Goal: Task Accomplishment & Management: Manage account settings

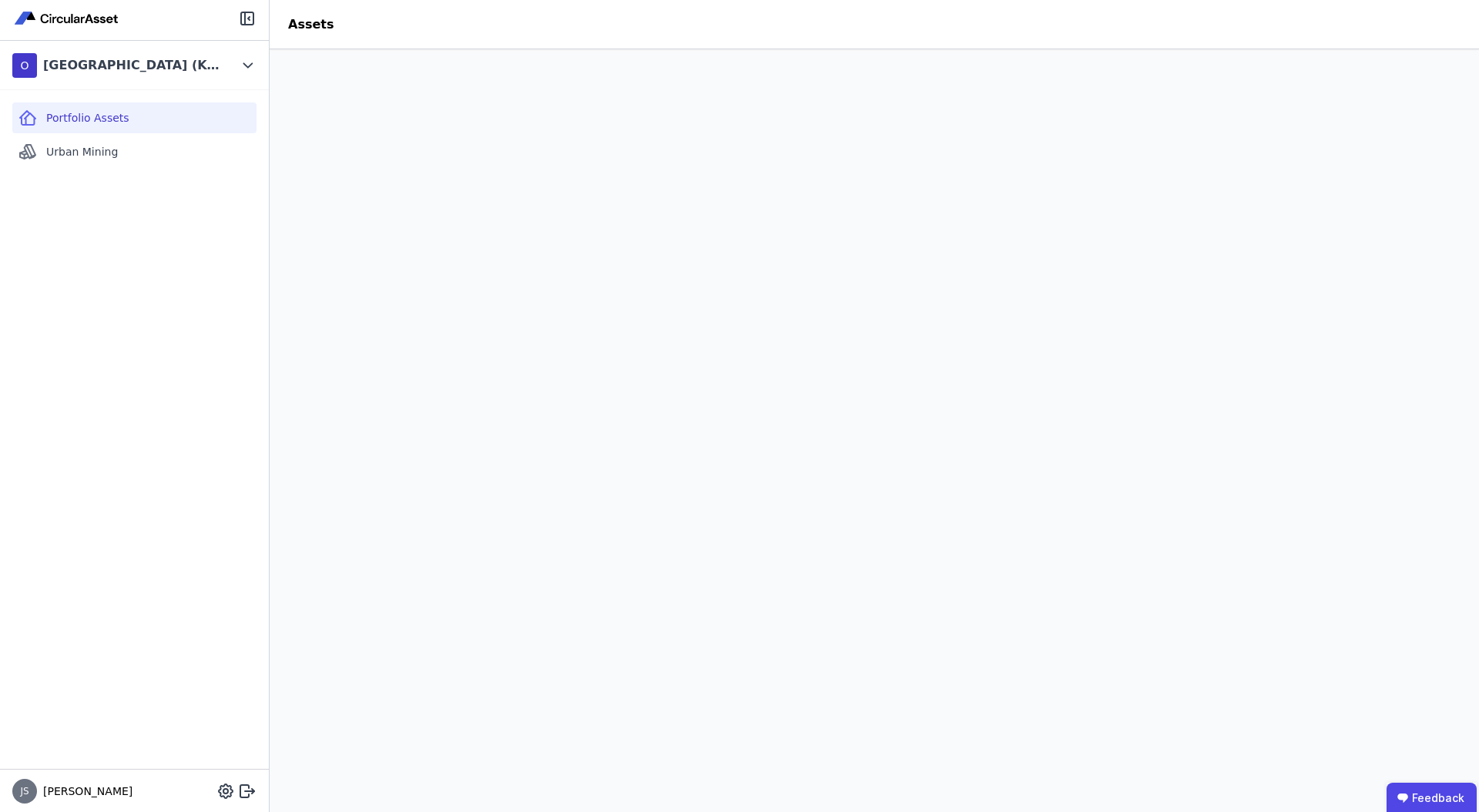
click at [230, 69] on div "O [GEOGRAPHIC_DATA] (Köster)" at bounding box center [123, 65] width 221 height 31
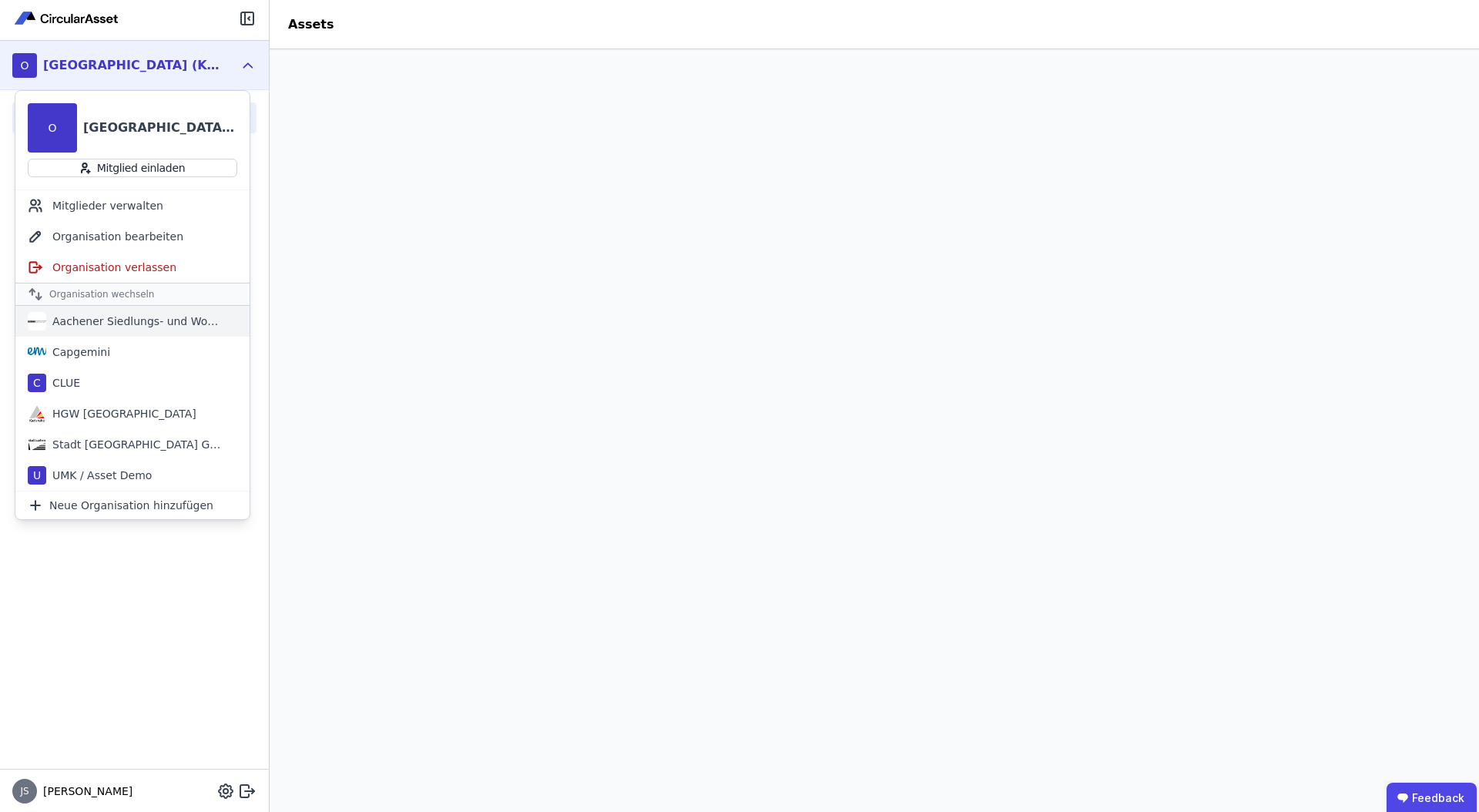
click at [190, 324] on div "Aachener Siedlungs- und Wohnungsgesellschaft mbH" at bounding box center [135, 321] width 178 height 16
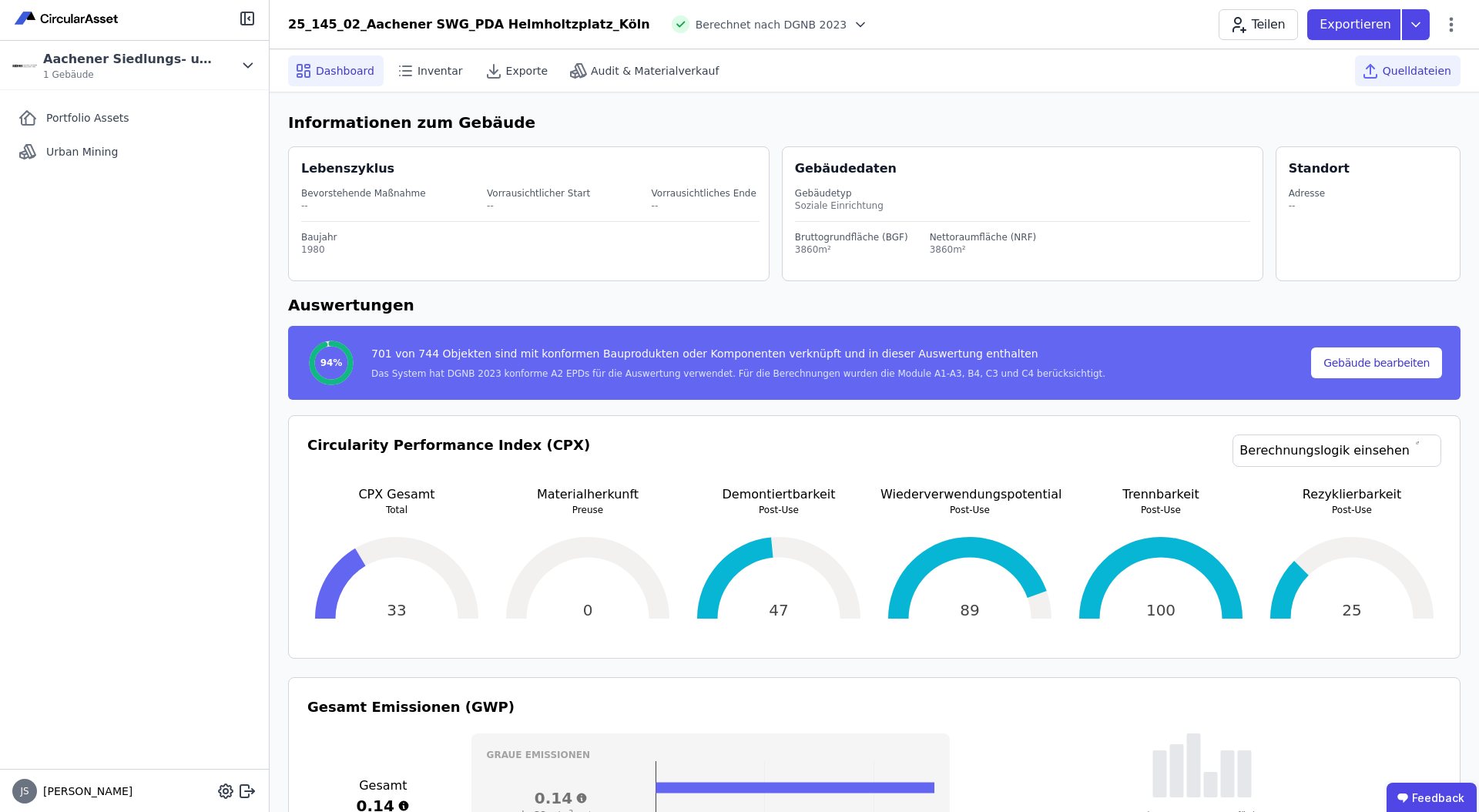
click at [1402, 74] on span "Quelldateien" at bounding box center [1418, 71] width 69 height 16
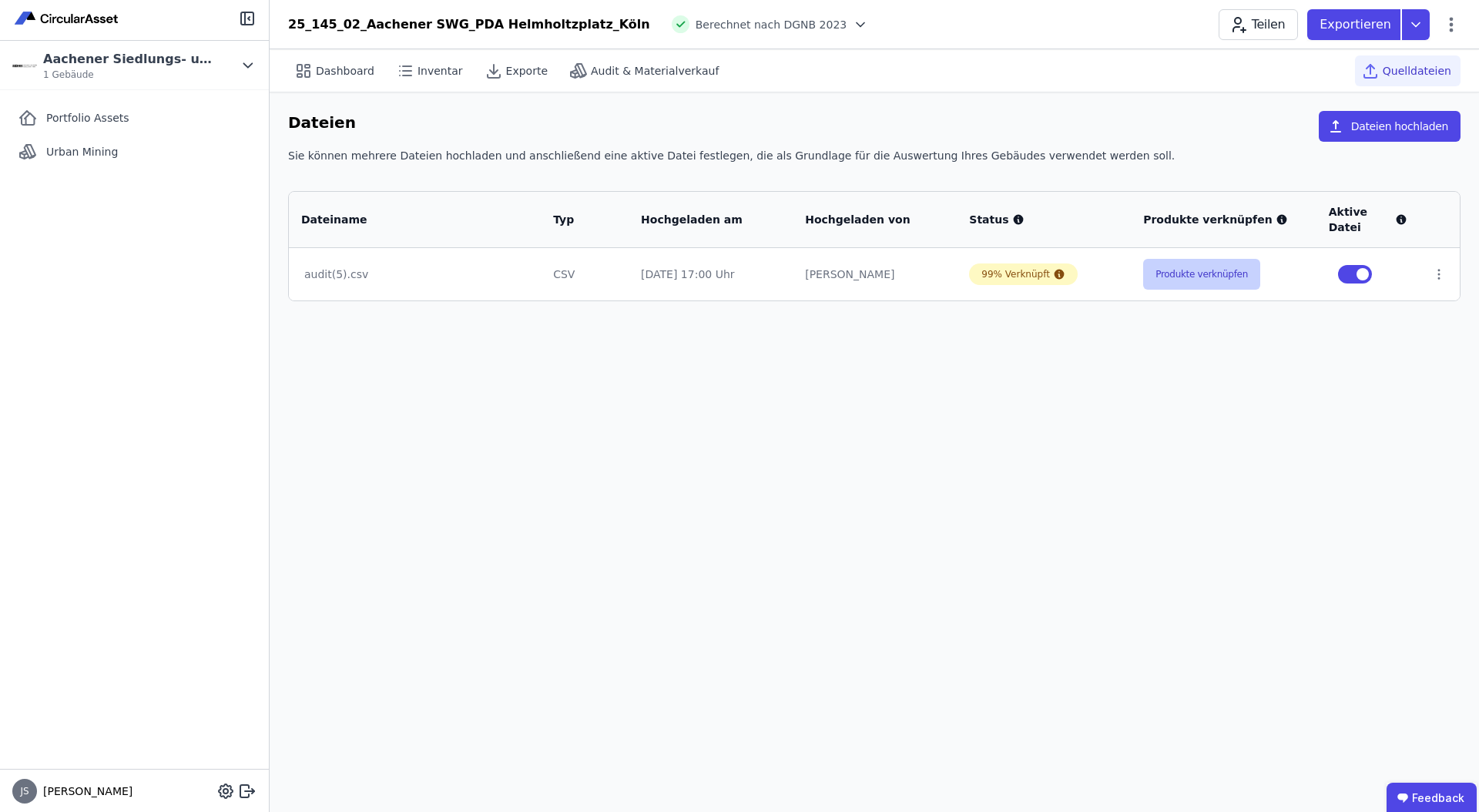
click at [1201, 278] on button "Produkte verknüpfen" at bounding box center [1202, 273] width 117 height 31
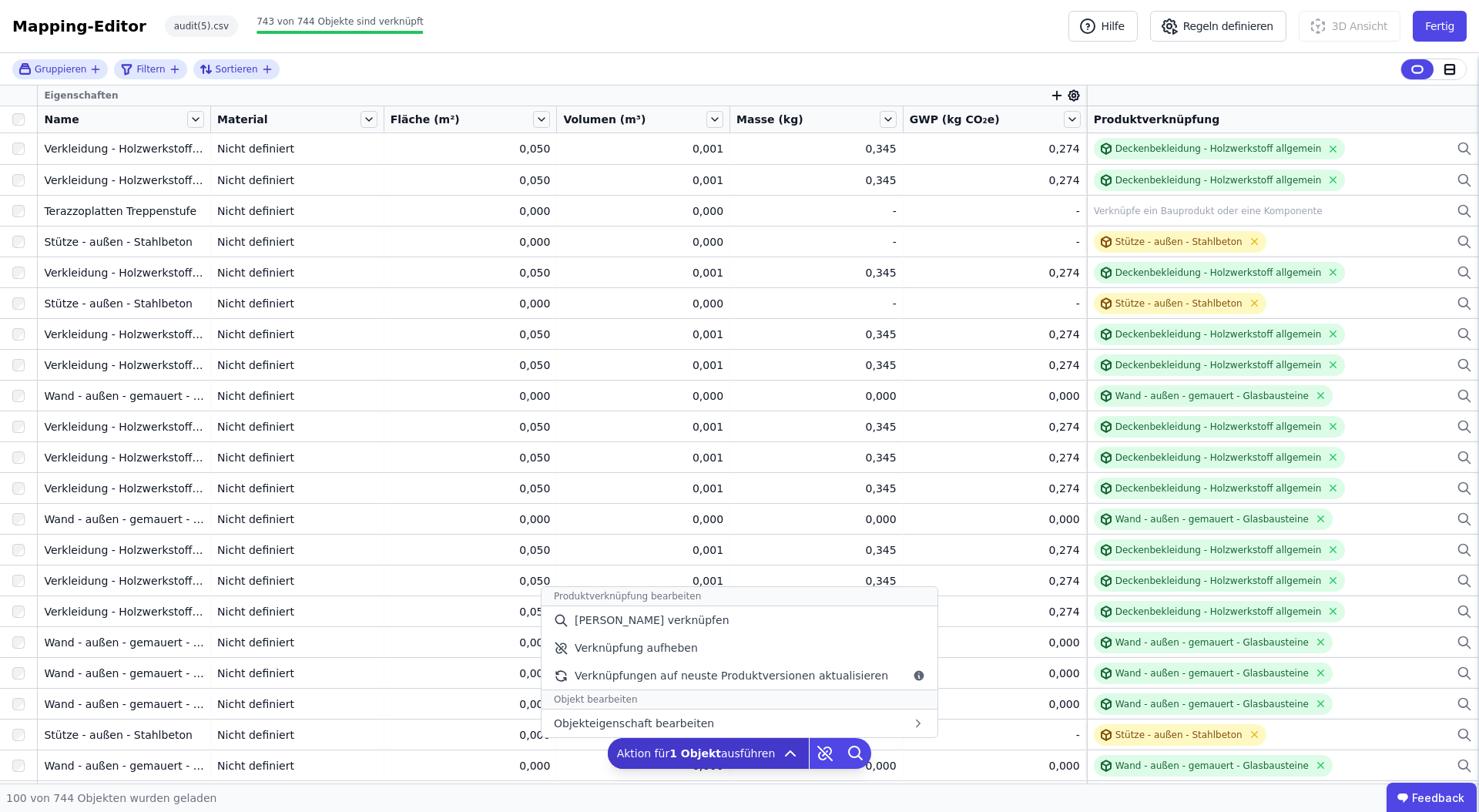
click at [664, 742] on div "Aktion für 1 Objekt ausführen Produktverknüpfung bearbeiten Manuell verknüpfen …" at bounding box center [709, 752] width 202 height 31
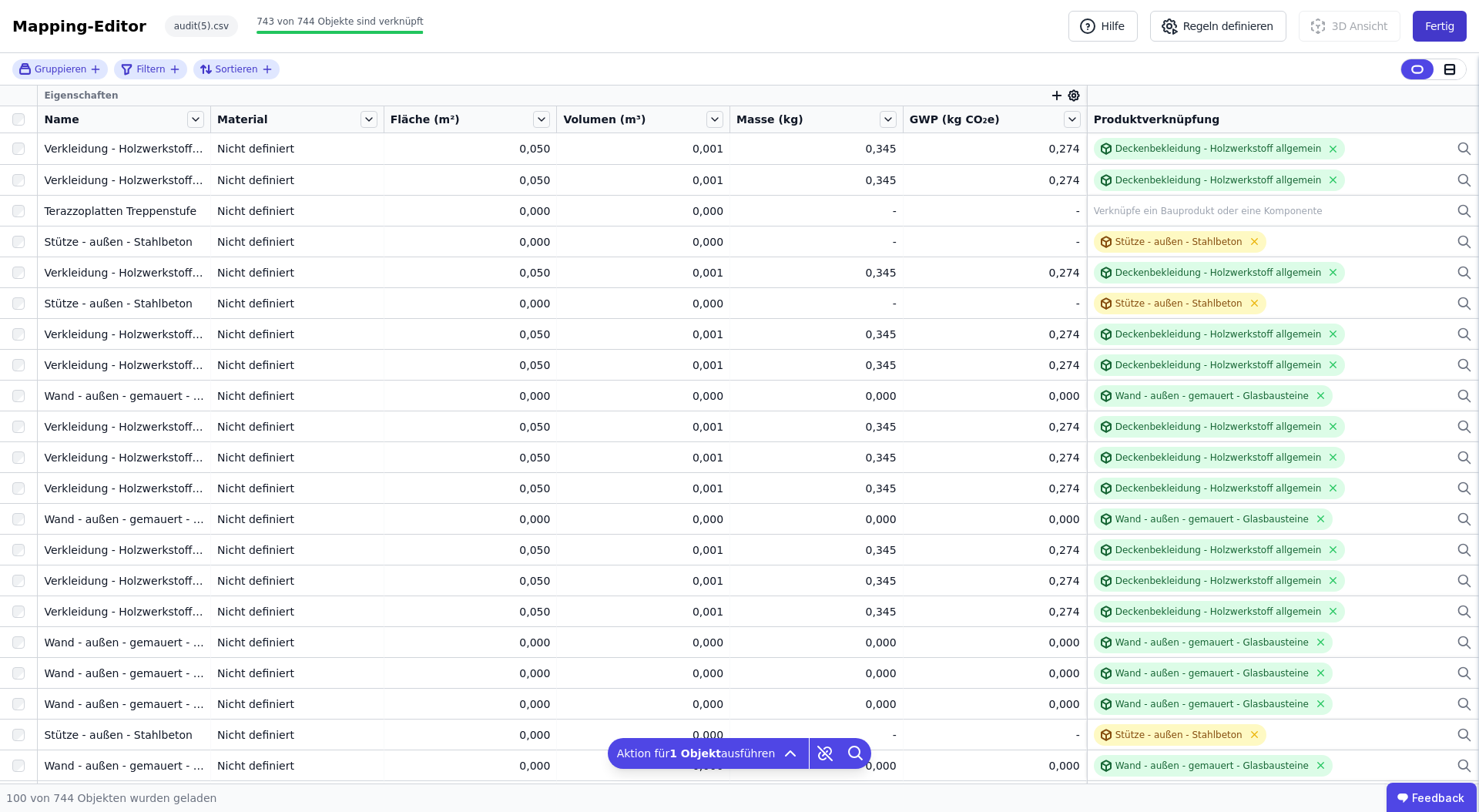
click at [1453, 26] on button "Fertig" at bounding box center [1440, 26] width 54 height 31
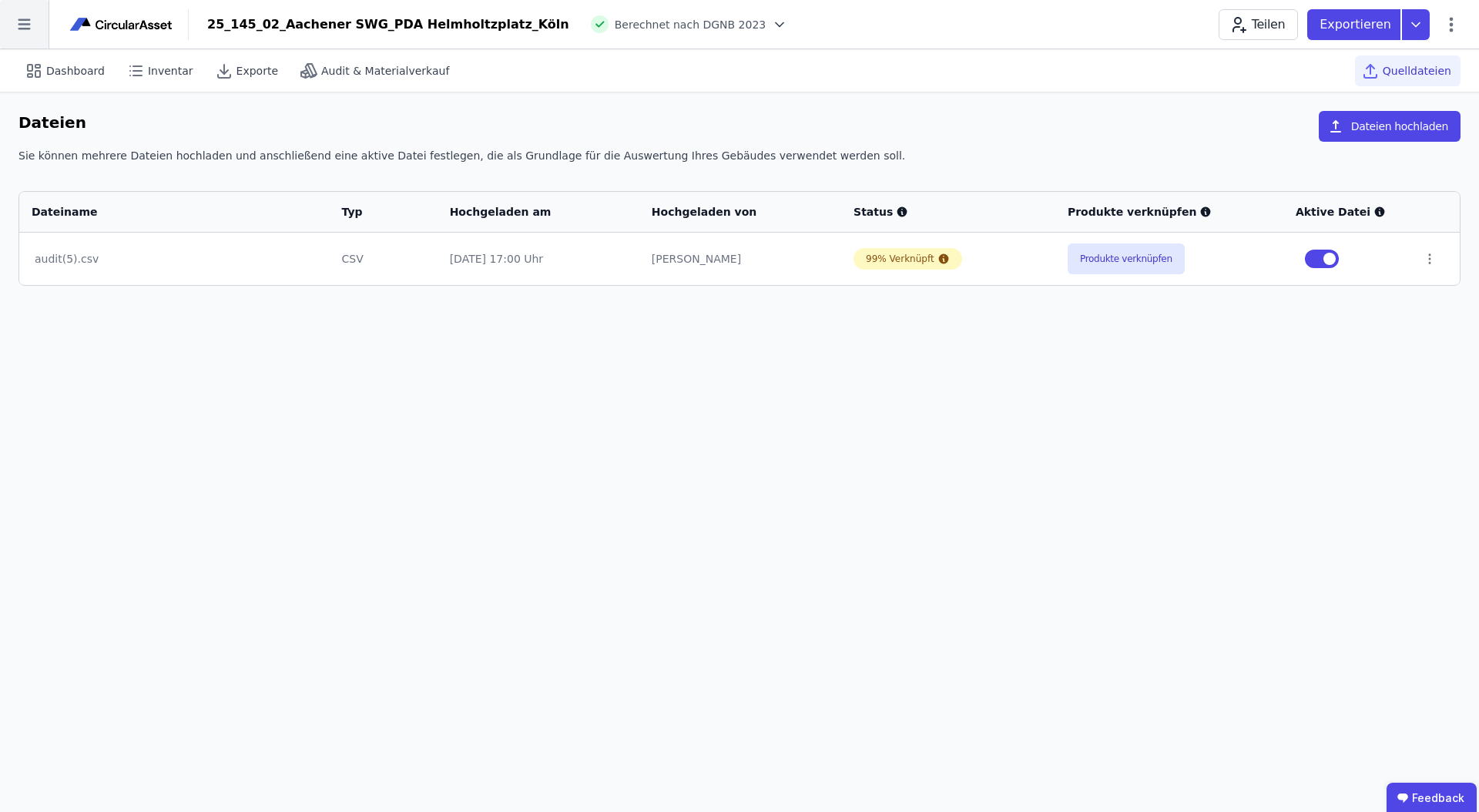
click at [22, 15] on icon at bounding box center [24, 24] width 48 height 48
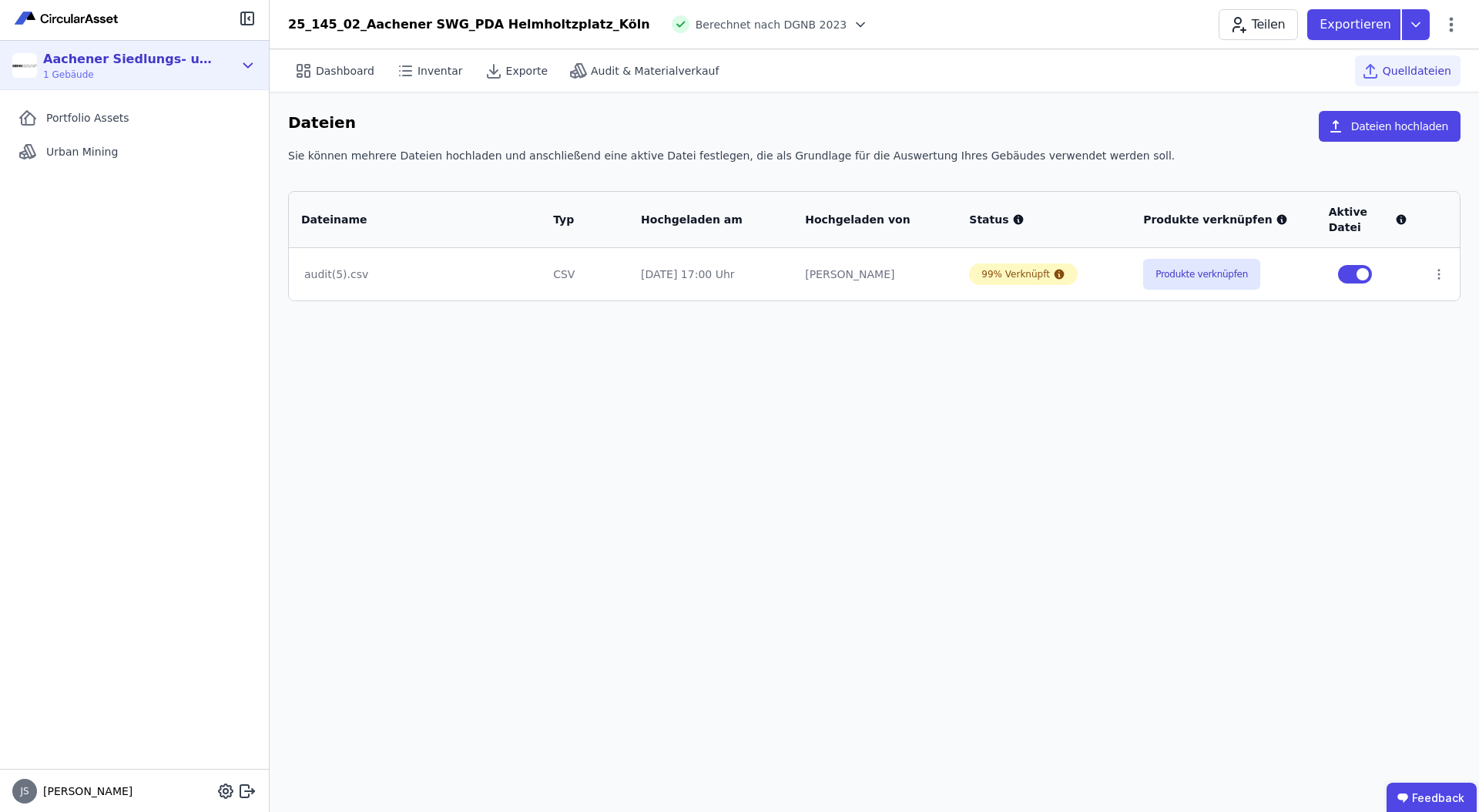
click at [249, 61] on icon at bounding box center [248, 65] width 17 height 19
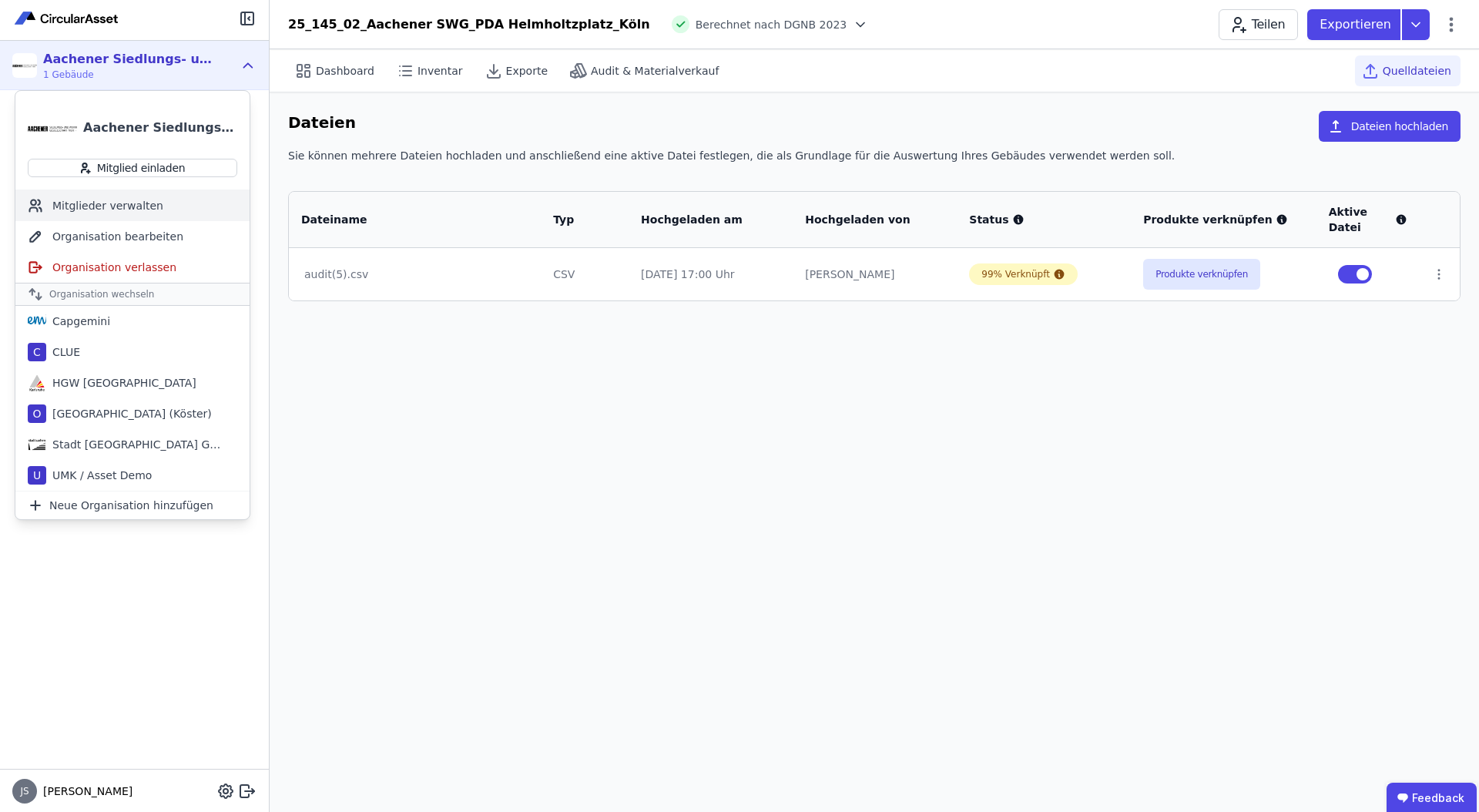
click at [158, 207] on div "Mitglieder verwalten" at bounding box center [133, 206] width 234 height 31
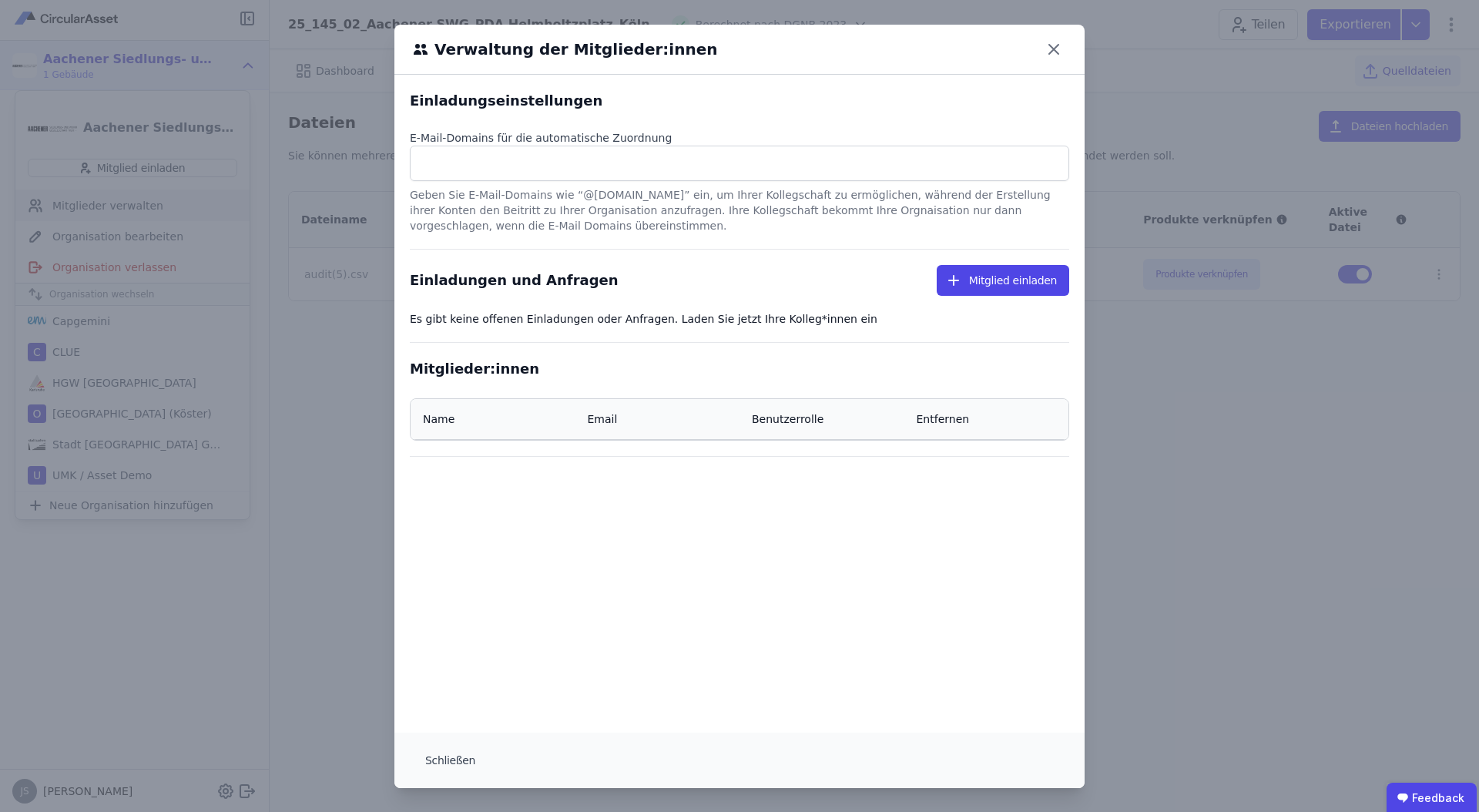
select select "*"
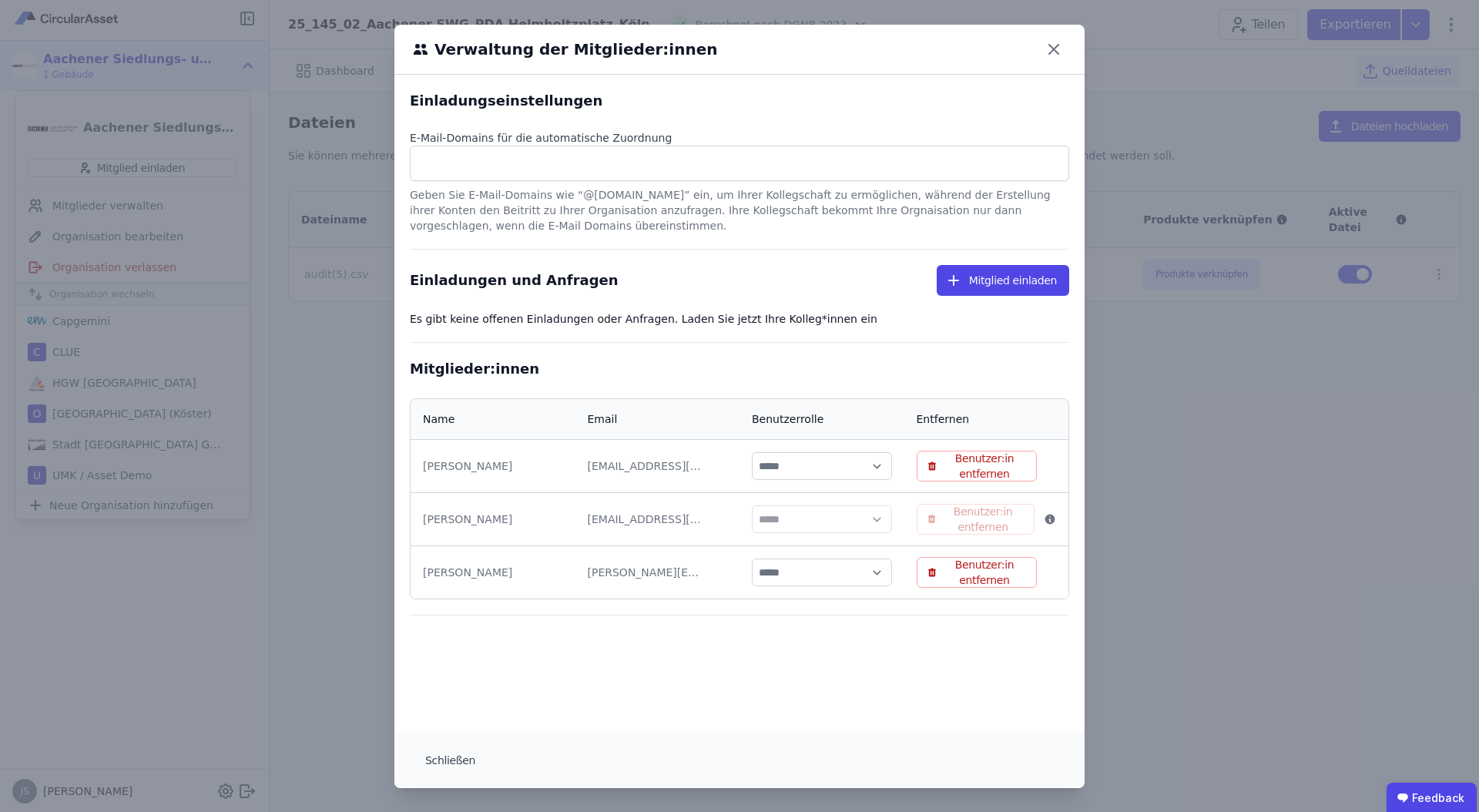
click at [1229, 621] on div "Verwaltung der Mitglieder:innen Einladungseinstellungen E-Mail-Domains für die …" at bounding box center [740, 406] width 1479 height 813
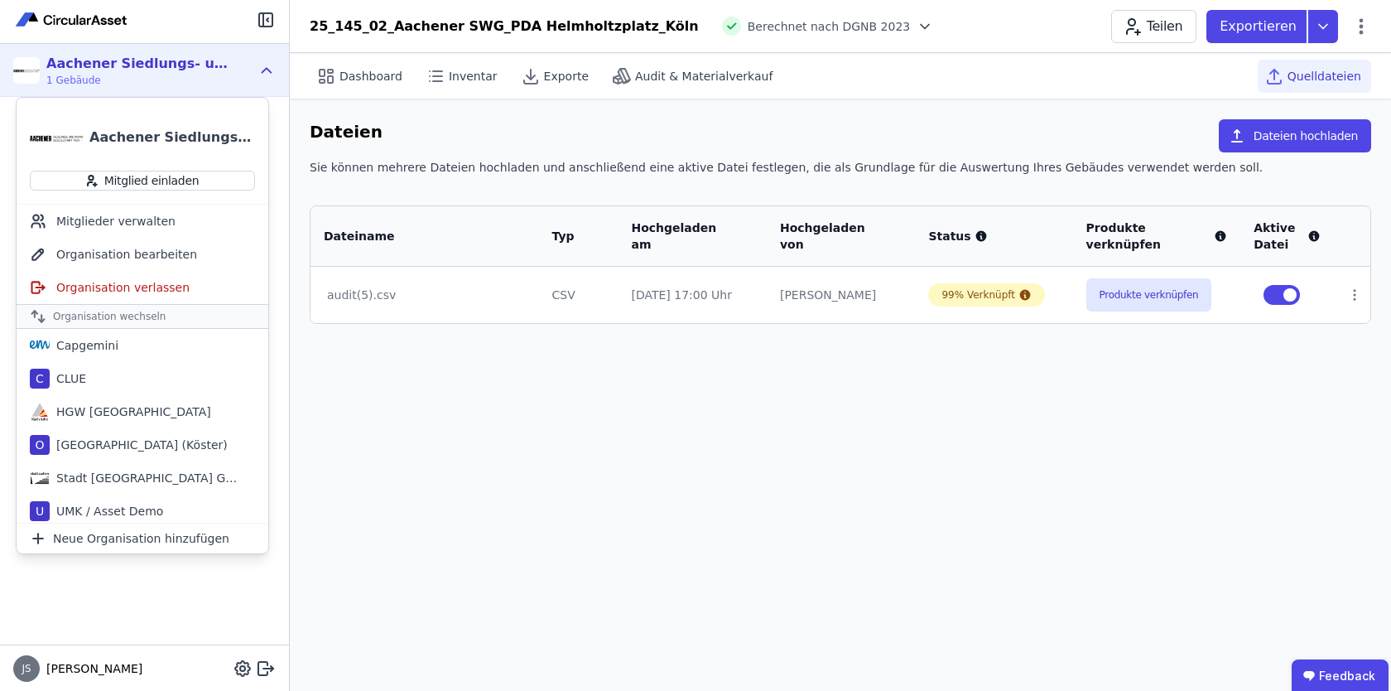
click at [561, 545] on div "Dashboard Inventar Exporte Audit & Materialverkauf Quelldateien Dateien Dateien…" at bounding box center [841, 372] width 1102 height 638
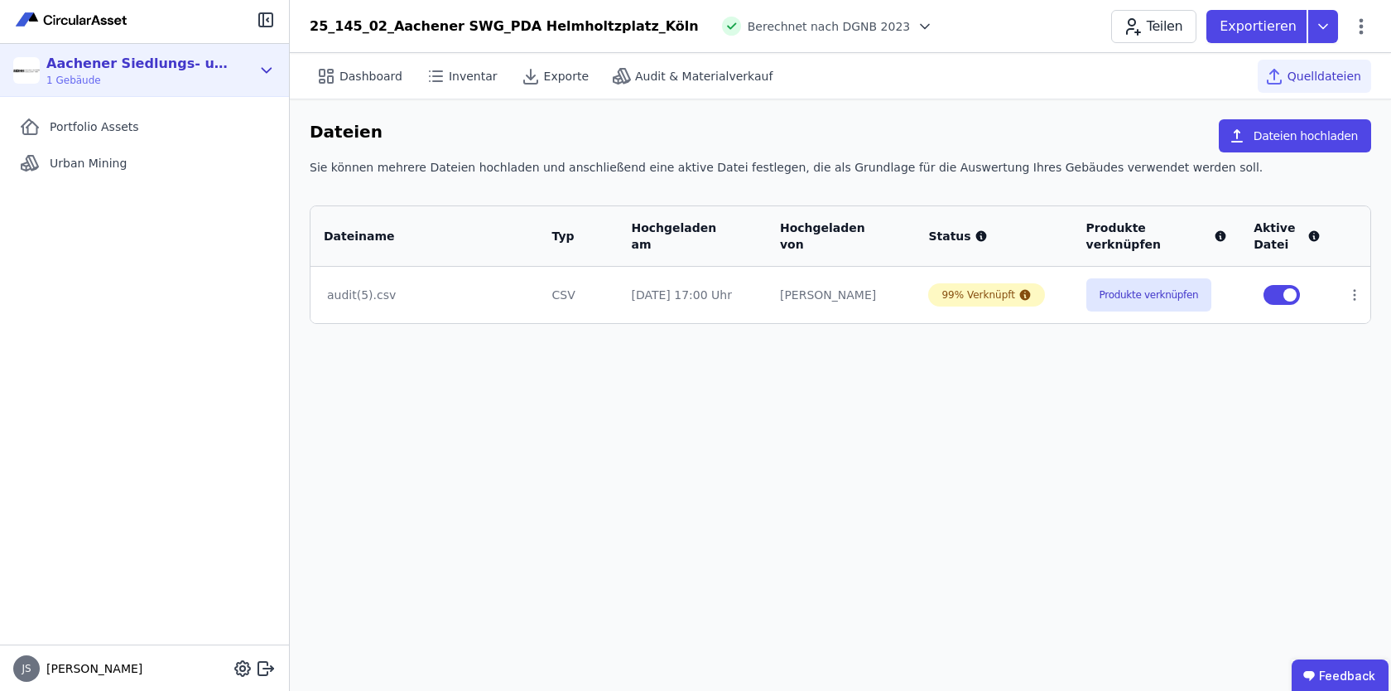
click at [266, 72] on icon at bounding box center [267, 70] width 9 height 4
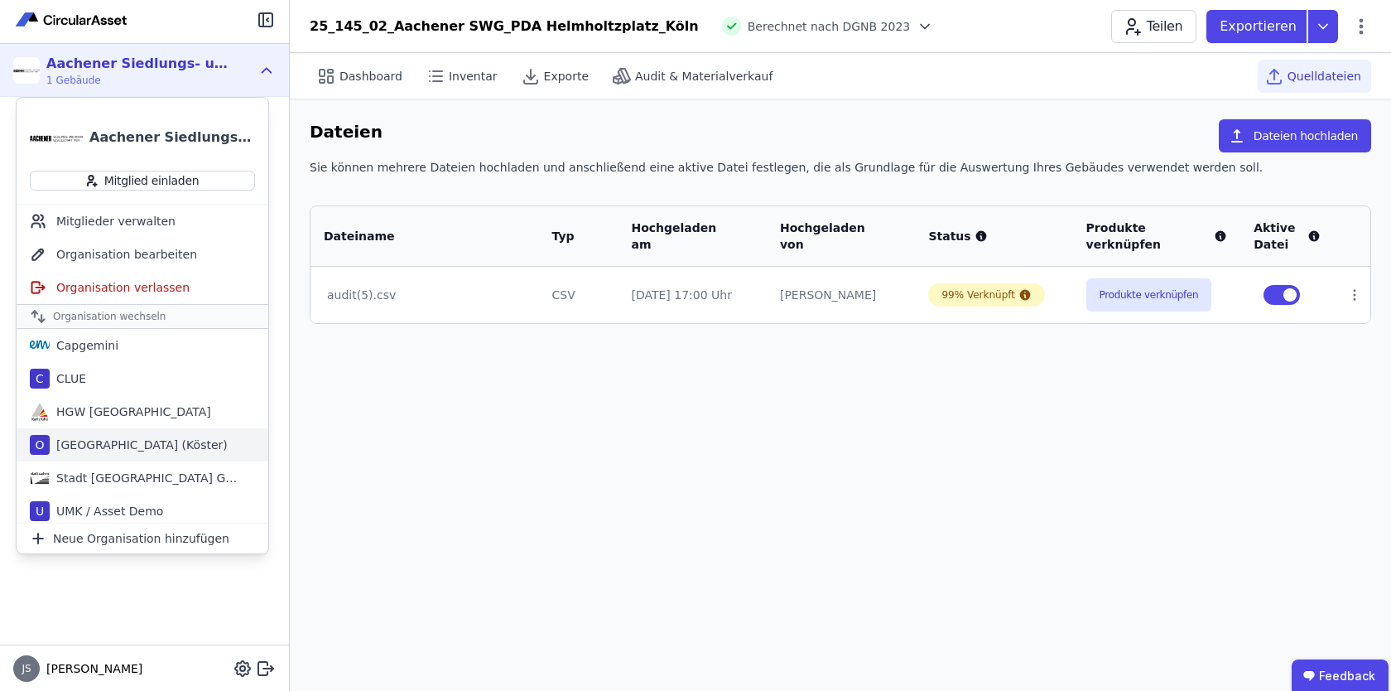
click at [153, 440] on div "[GEOGRAPHIC_DATA] (Köster)" at bounding box center [139, 444] width 178 height 17
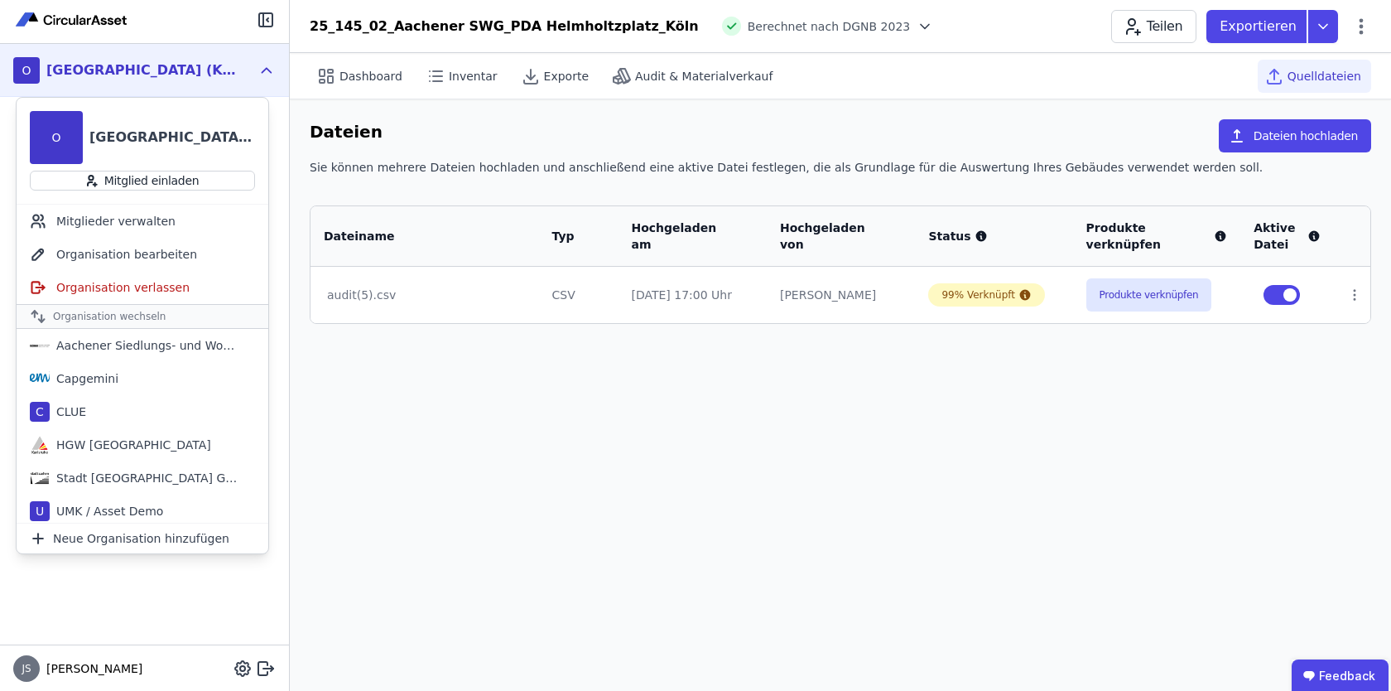
click at [528, 442] on div "Dashboard Inventar Exporte Audit & Materialverkauf Quelldateien Dateien Dateien…" at bounding box center [841, 372] width 1102 height 638
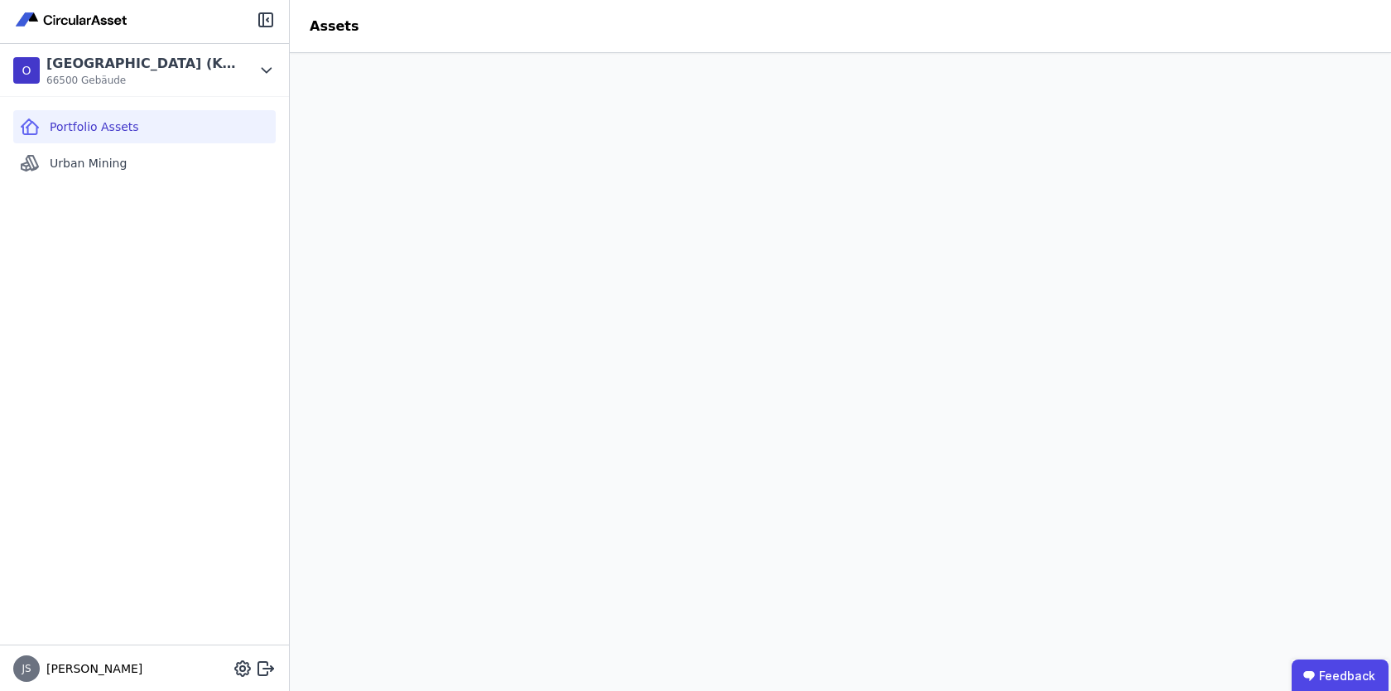
click at [1003, 37] on header "Assets" at bounding box center [841, 26] width 1102 height 53
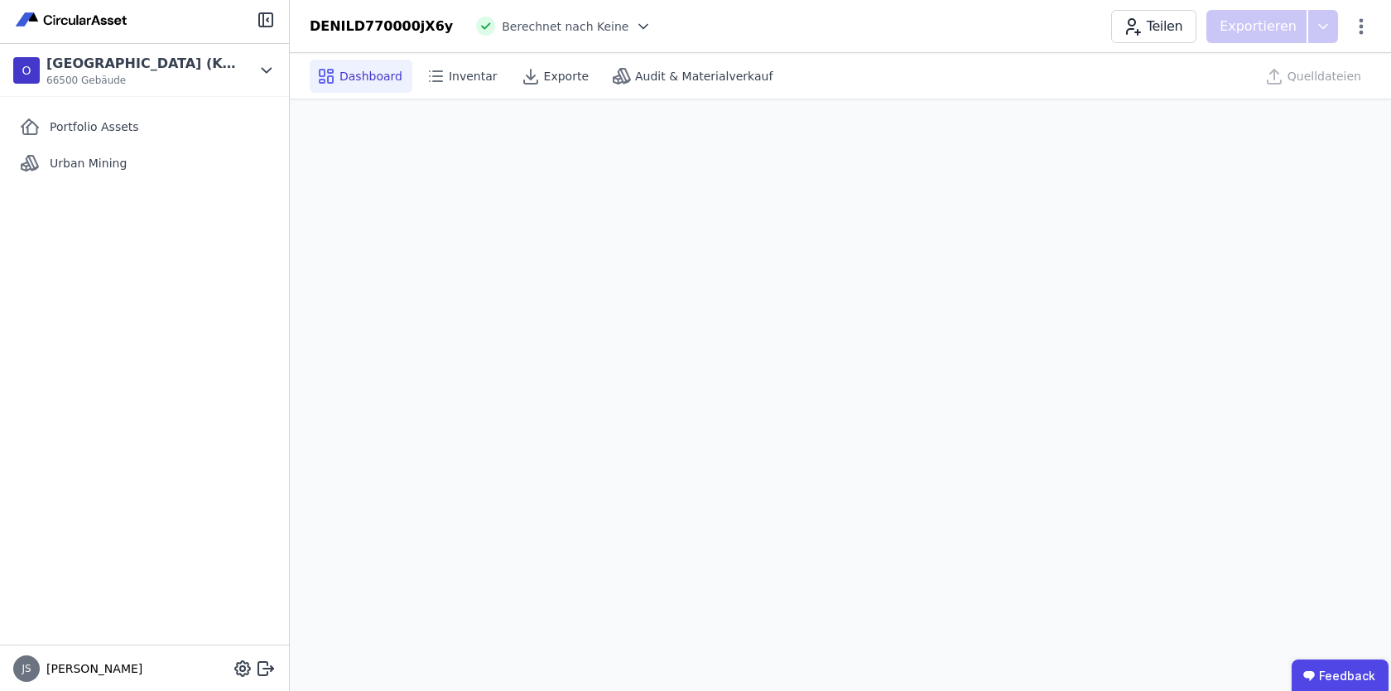
click at [341, 71] on span "Dashboard" at bounding box center [371, 76] width 63 height 17
click at [89, 132] on span "Portfolio Assets" at bounding box center [94, 126] width 89 height 17
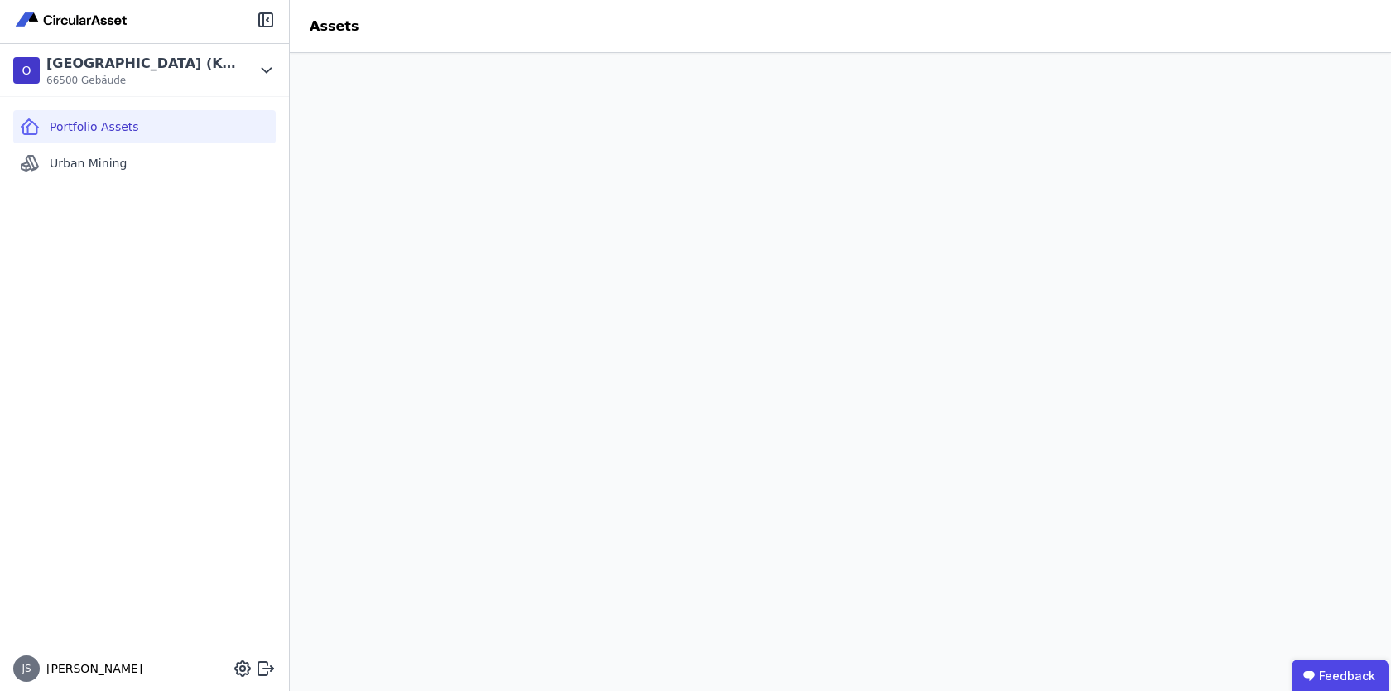
click at [586, 37] on header "Assets" at bounding box center [841, 26] width 1102 height 53
click at [783, 35] on header "Assets" at bounding box center [841, 26] width 1102 height 53
